Goal: Find specific page/section: Find specific page/section

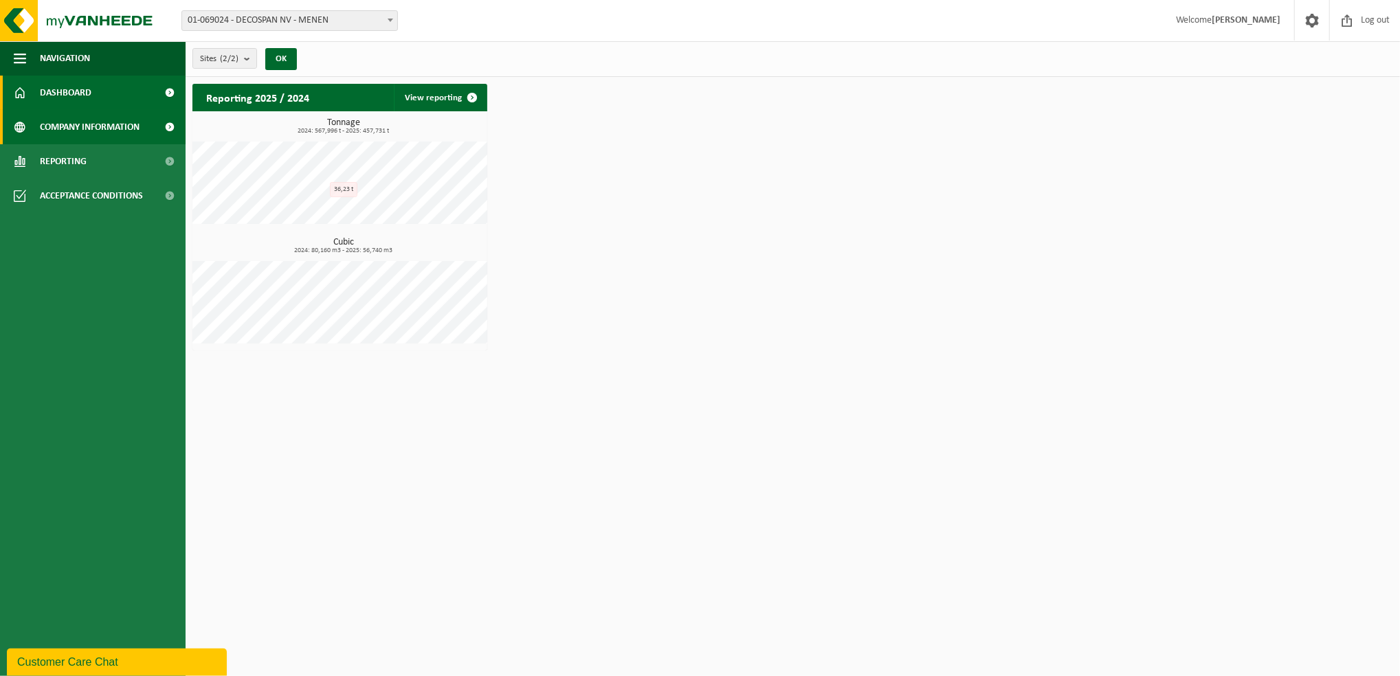
click at [91, 133] on span "Company information" at bounding box center [90, 127] width 100 height 34
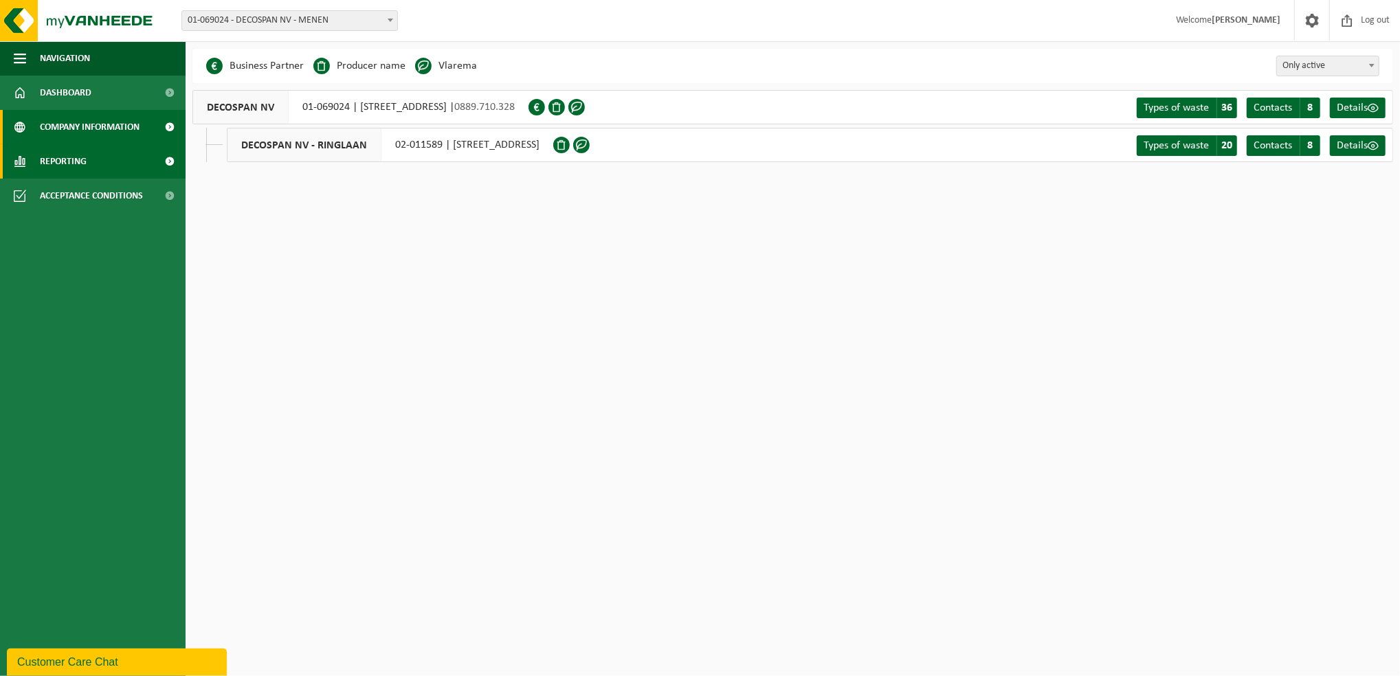
click at [136, 164] on link "Reporting" at bounding box center [93, 161] width 186 height 34
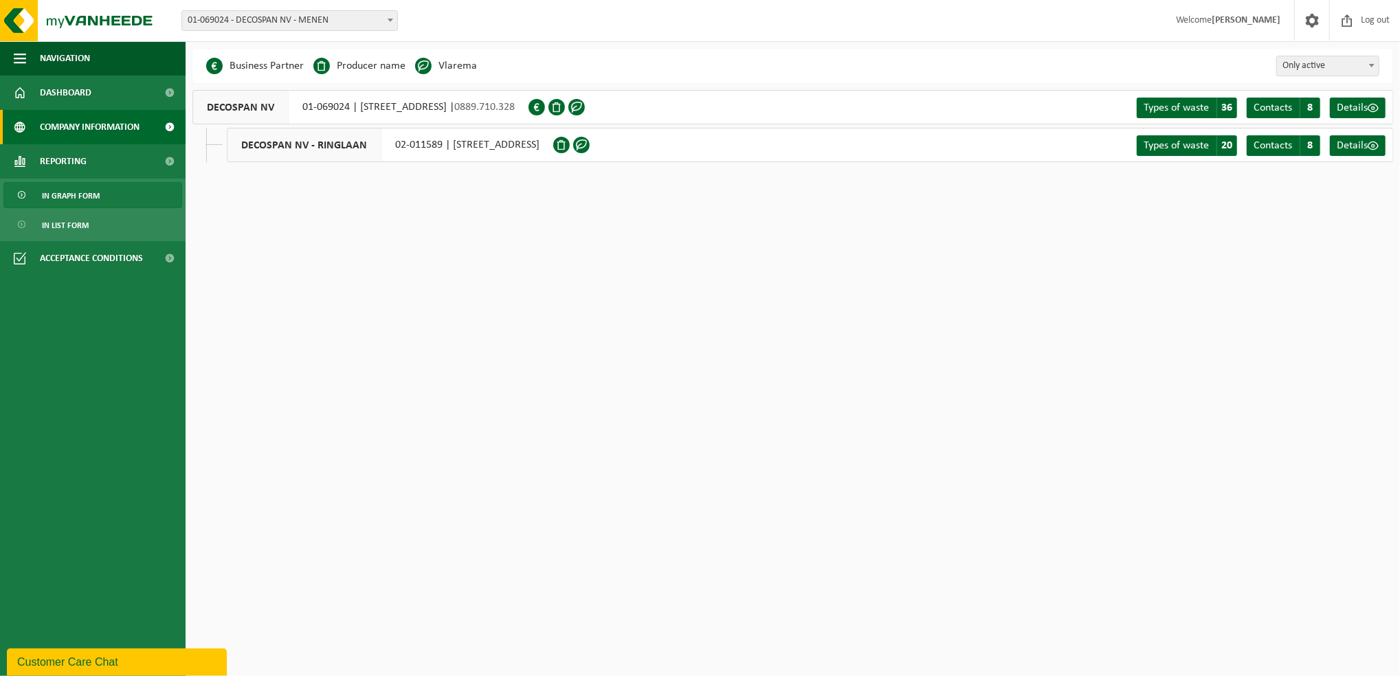
click at [108, 187] on link "In graph form" at bounding box center [92, 195] width 179 height 26
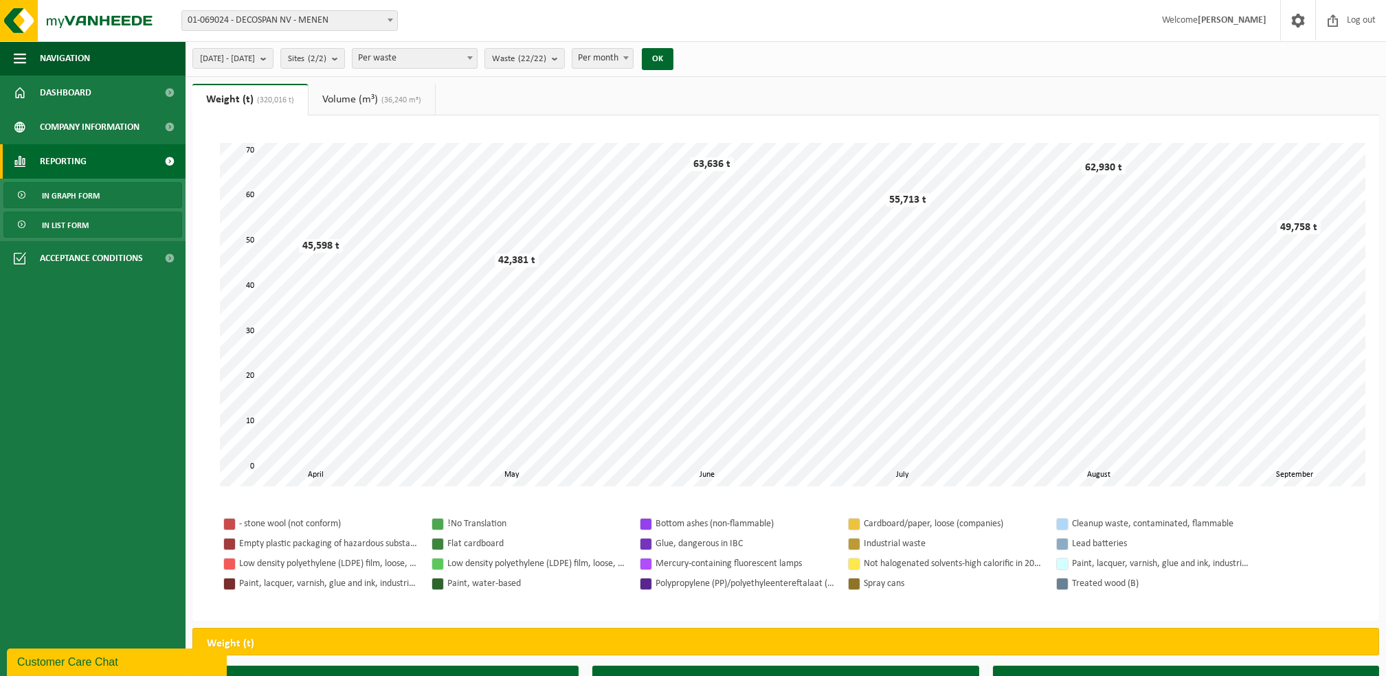
click at [54, 228] on span "In list form" at bounding box center [65, 225] width 47 height 26
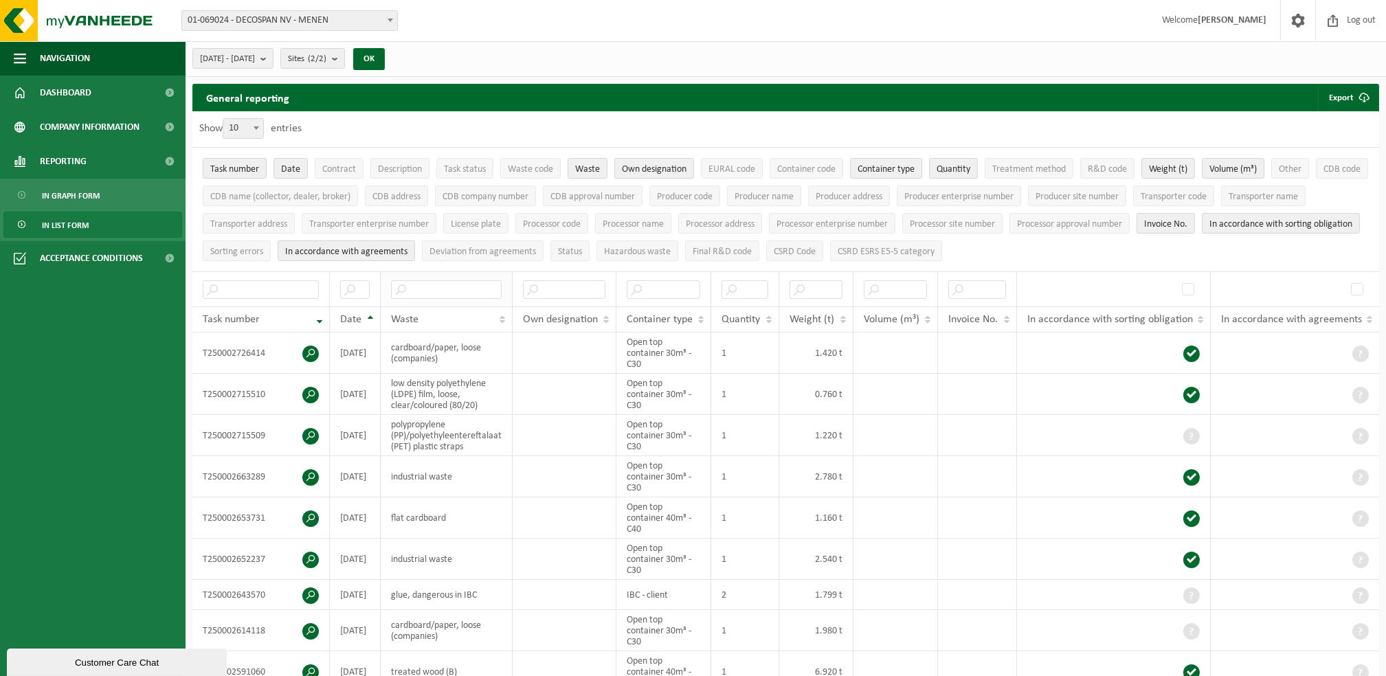
click at [423, 300] on th at bounding box center [447, 289] width 132 height 35
click at [439, 280] on input "text" at bounding box center [446, 289] width 111 height 19
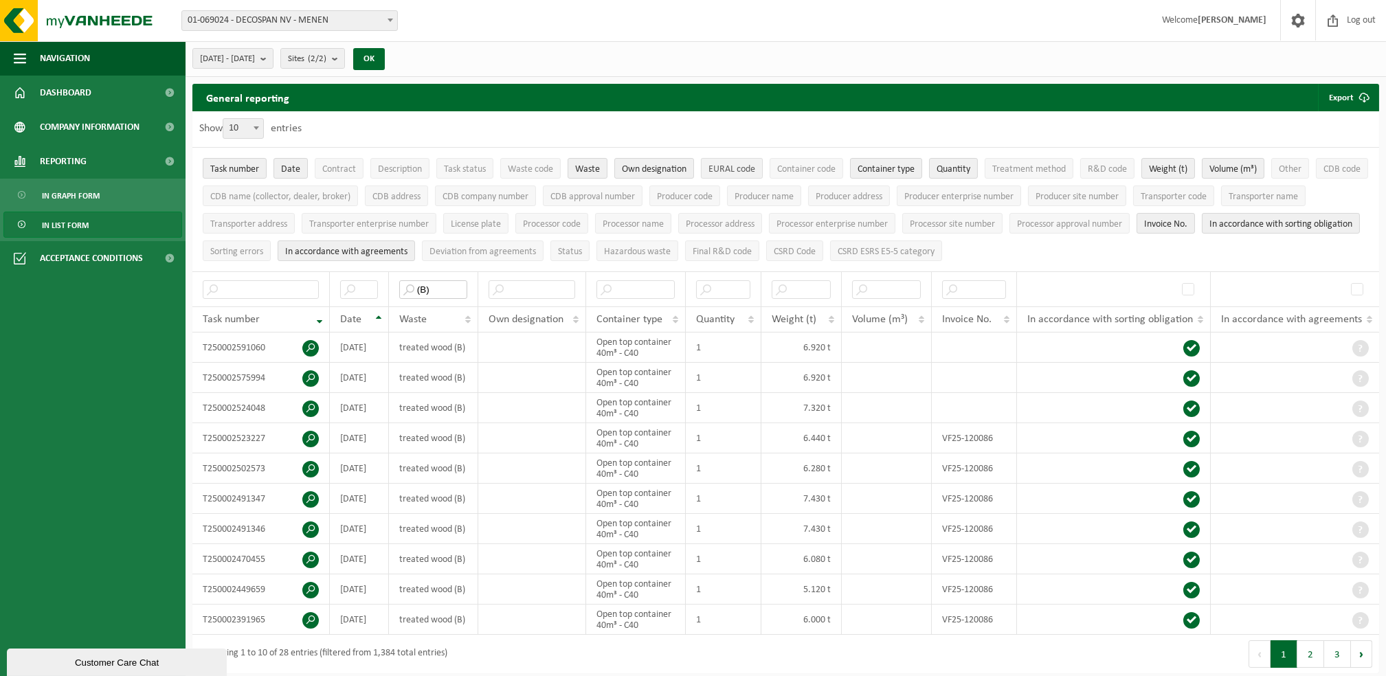
type input "(B)"
click at [718, 168] on span "EURAL code" at bounding box center [732, 169] width 47 height 10
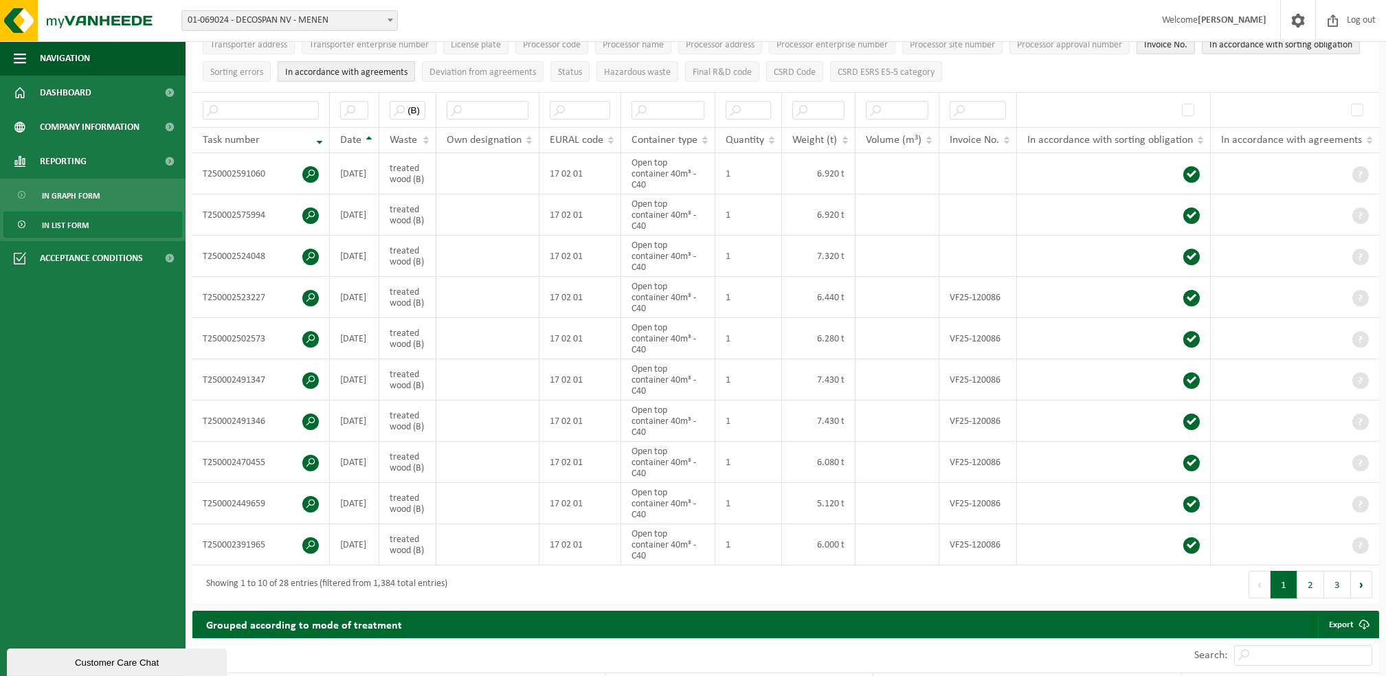
scroll to position [183, 0]
